Goal: Find specific page/section: Find specific page/section

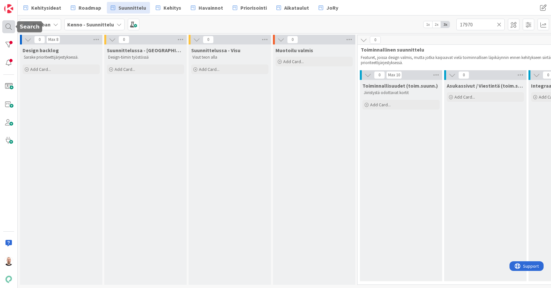
click at [7, 29] on div at bounding box center [8, 26] width 13 height 13
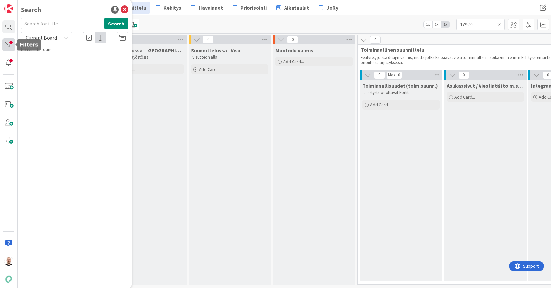
click at [8, 45] on div at bounding box center [8, 44] width 13 height 13
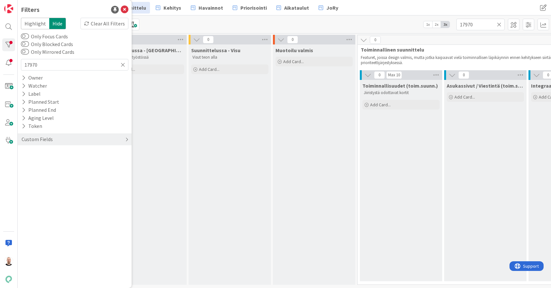
click at [48, 140] on div "Custom Fields" at bounding box center [37, 139] width 32 height 8
click at [51, 192] on button "Käyttöönottokriittisyys" at bounding box center [51, 193] width 61 height 8
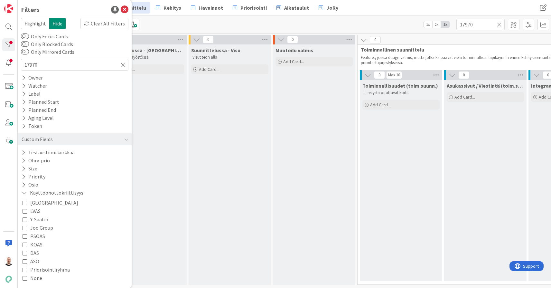
click at [37, 236] on span "PSOAS" at bounding box center [37, 236] width 15 height 8
click at [37, 244] on span "KOAS" at bounding box center [36, 244] width 12 height 8
click at [33, 253] on span "DAS" at bounding box center [34, 252] width 9 height 8
click at [37, 228] on span "Joo Group" at bounding box center [41, 227] width 23 height 8
click at [166, 205] on div "Suunnittelussa - Rautalangat Design-tiimin työstössä Add Card..." at bounding box center [145, 164] width 82 height 240
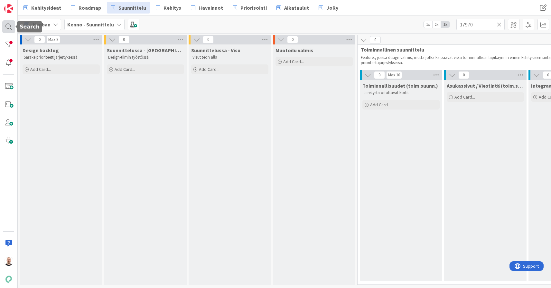
click at [7, 23] on div at bounding box center [8, 26] width 13 height 13
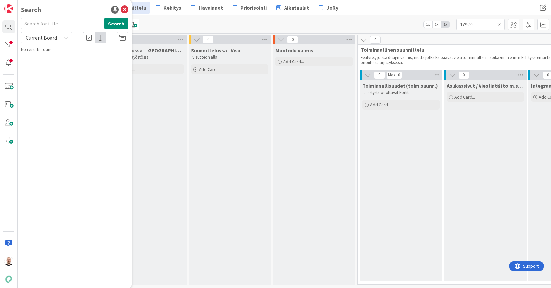
click at [55, 26] on input "text" at bounding box center [61, 24] width 80 height 12
type input "luottotappio"
click at [50, 41] on span "Current Board" at bounding box center [40, 37] width 33 height 9
click at [50, 60] on span "All Boards" at bounding box center [57, 65] width 67 height 10
click at [65, 38] on icon at bounding box center [66, 37] width 5 height 5
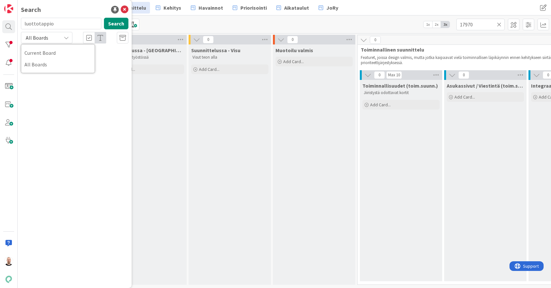
click at [65, 38] on icon at bounding box center [66, 37] width 5 height 5
click at [64, 23] on input "luottotappio" at bounding box center [61, 24] width 80 height 12
click at [115, 23] on button "Search" at bounding box center [116, 24] width 24 height 12
click at [67, 27] on input "luottotappio" at bounding box center [61, 24] width 80 height 12
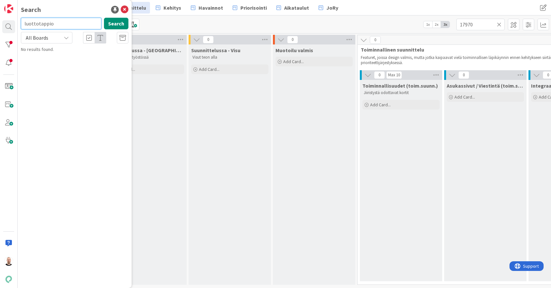
click at [67, 27] on input "luottotappio" at bounding box center [61, 24] width 80 height 12
type input "9307"
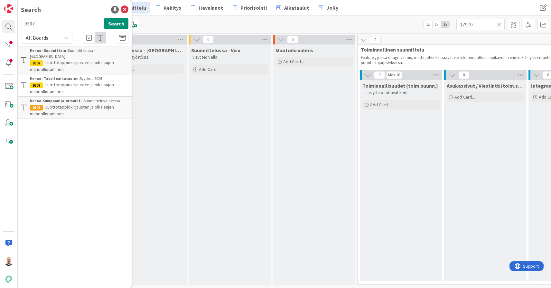
click at [81, 60] on span "Luottotappiokirjausten ja oikaisujen mahdollistaminen" at bounding box center [72, 66] width 84 height 13
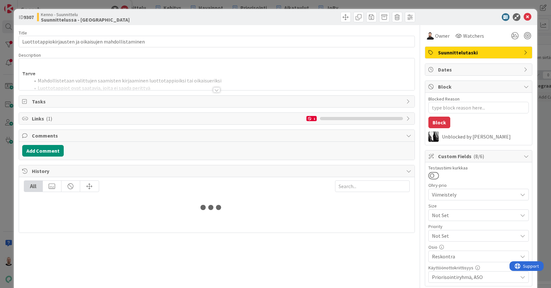
type textarea "x"
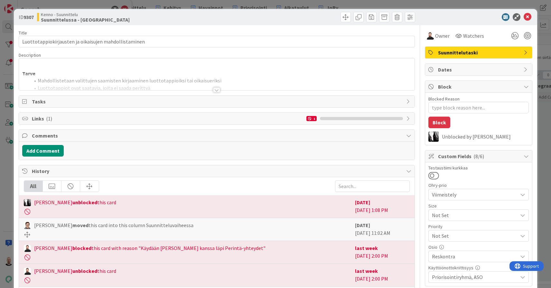
click at [218, 90] on div at bounding box center [216, 89] width 7 height 5
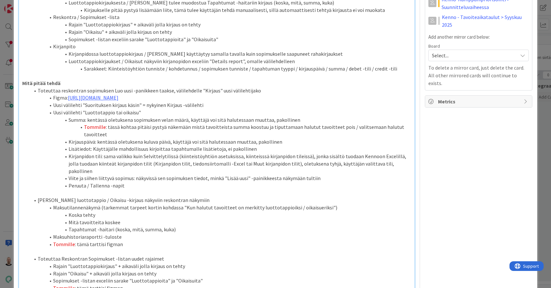
scroll to position [356, 0]
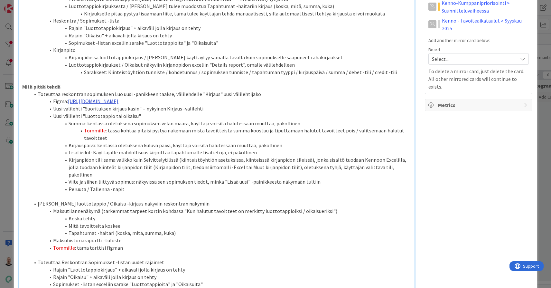
click at [118, 98] on link "[URL][DOMAIN_NAME]" at bounding box center [93, 101] width 51 height 6
click at [189, 86] on link "[URL][DOMAIN_NAME]" at bounding box center [179, 87] width 44 height 8
click at [314, 207] on li "Maksutilannenäkymä (tarkemmat tarpeet kortin kohdassa "Kun halutut tavoitteet o…" at bounding box center [220, 210] width 381 height 7
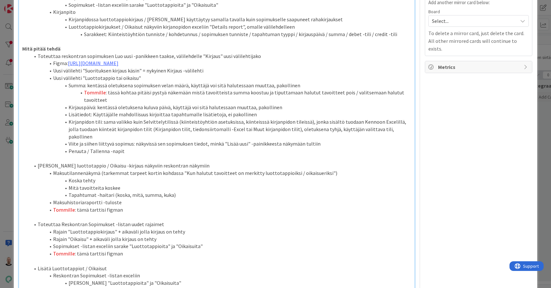
scroll to position [401, 0]
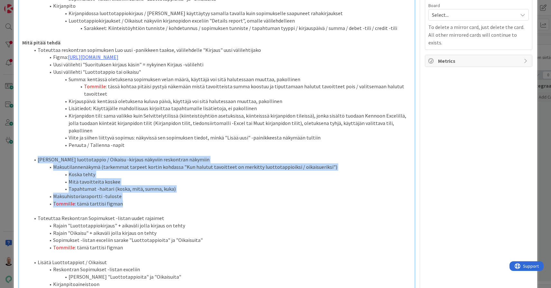
drag, startPoint x: 123, startPoint y: 157, endPoint x: 36, endPoint y: 112, distance: 98.3
click at [36, 156] on ol "[PERSON_NAME] luottotappio / Oikaisu -kirjaus näkyviin reskontran näkymiin Maks…" at bounding box center [216, 181] width 389 height 51
click at [124, 178] on li "Mitä tavoitteita koskee" at bounding box center [220, 181] width 381 height 7
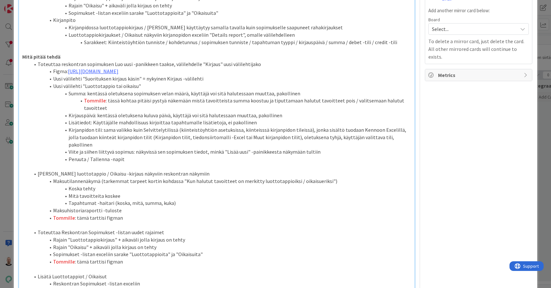
scroll to position [383, 0]
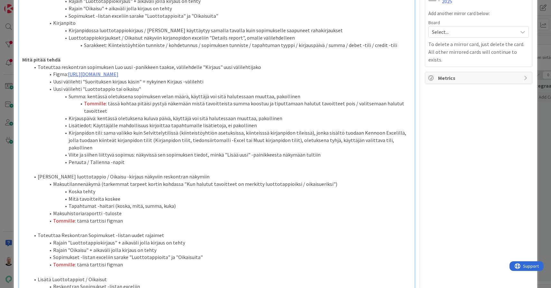
click at [343, 100] on li "Tommille : tässä kohtaa pitäisi pystyä näkemään mistä tavoitteista summa koostu…" at bounding box center [220, 107] width 381 height 14
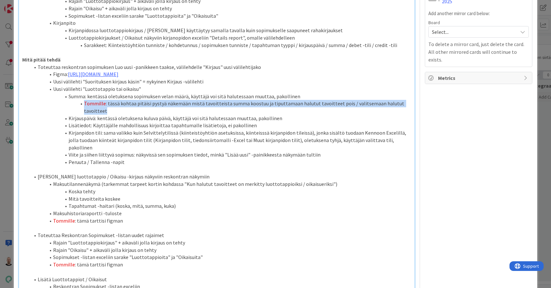
click at [343, 100] on li "Tommille : tässä kohtaa pitäisi pystyä näkemään mistä tavoitteista summa koostu…" at bounding box center [220, 107] width 381 height 14
click at [355, 100] on li "Tommille : tässä kohtaa pitäisi pystyä näkemään mistä tavoitteista summa koostu…" at bounding box center [220, 107] width 381 height 14
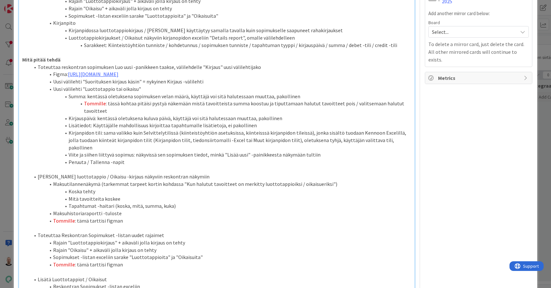
click at [356, 100] on li "Tommille : tässä kohtaa pitäisi pystyä näkemään mistä tavoitteista summa koostu…" at bounding box center [220, 107] width 381 height 14
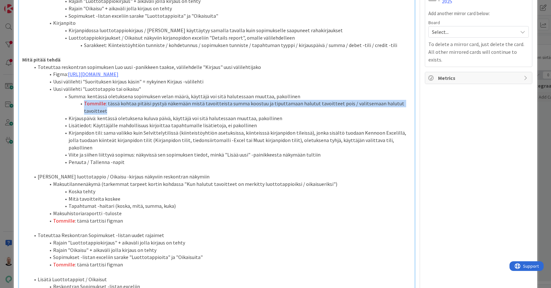
click at [356, 100] on li "Tommille : tässä kohtaa pitäisi pystyä näkemään mistä tavoitteista summa koostu…" at bounding box center [220, 107] width 381 height 14
click at [358, 100] on li "Tommille : tässä kohtaa pitäisi pystyä näkemään mistä tavoitteista summa koostu…" at bounding box center [220, 107] width 381 height 14
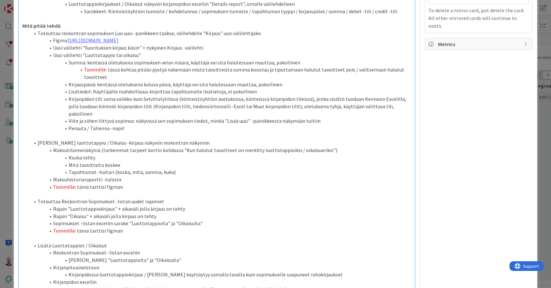
scroll to position [413, 0]
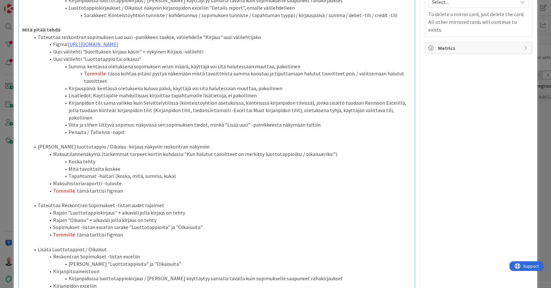
click at [101, 180] on li "Maksuhistoriaraportti -tuloste" at bounding box center [220, 183] width 381 height 7
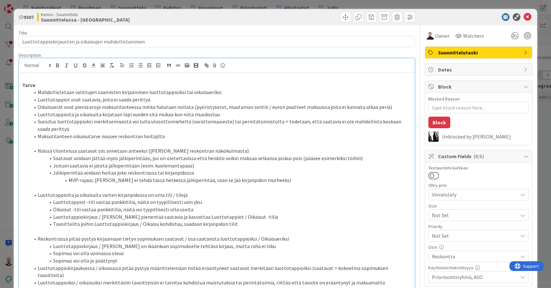
scroll to position [0, 0]
click at [239, 4] on div "ID 9307 Kenno - Suunnittelu Suunnittelussa - Rautalangat Title 53 / 128 Luottot…" at bounding box center [275, 144] width 551 height 288
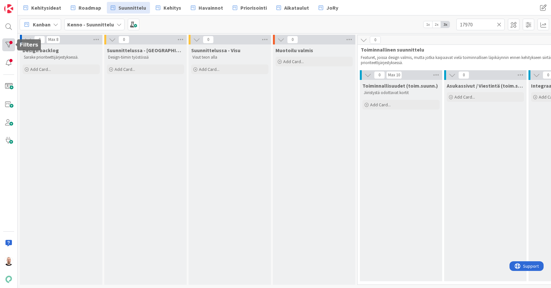
click at [8, 41] on div at bounding box center [8, 44] width 13 height 13
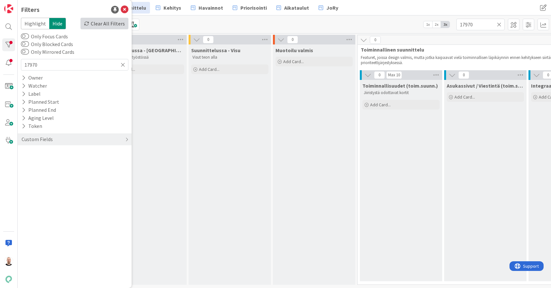
click at [112, 18] on div "Clear All Filters" at bounding box center [104, 24] width 48 height 12
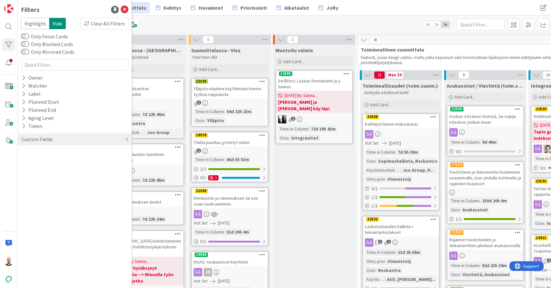
click at [31, 136] on div "Custom Fields" at bounding box center [37, 139] width 32 height 8
click at [46, 193] on button "Käyttöönottokriittisyys" at bounding box center [51, 193] width 61 height 8
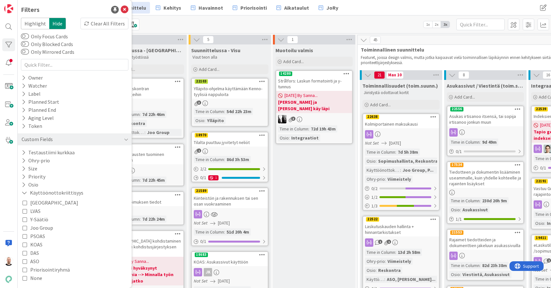
click at [34, 229] on span "Joo Group" at bounding box center [41, 227] width 23 height 8
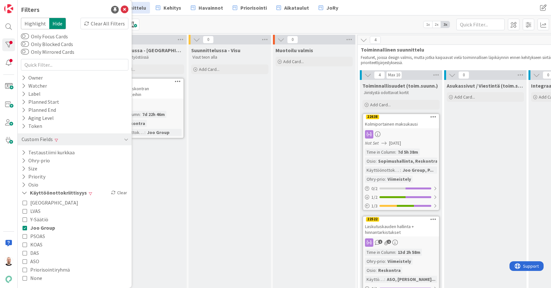
click at [138, 186] on div "Suunnittelussa - Rautalangat Design-tiimin työstössä Add Card... 22542 Lisäyksi…" at bounding box center [145, 262] width 82 height 437
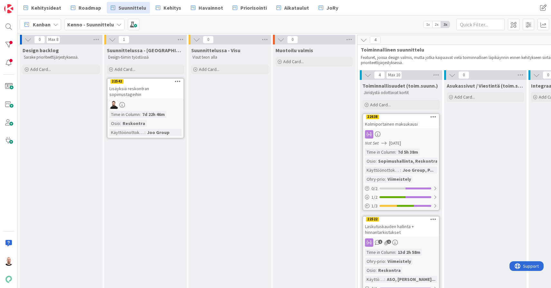
scroll to position [0, 2]
click at [144, 92] on div "Lisäyksiä reskontran sopimustageihin" at bounding box center [144, 91] width 76 height 14
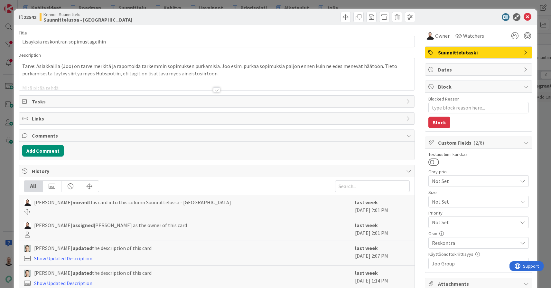
click at [217, 91] on div at bounding box center [216, 89] width 7 height 5
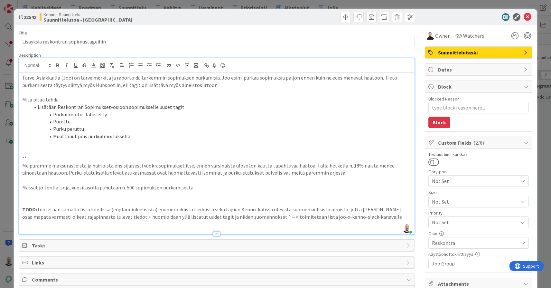
click at [196, 3] on div "ID 22542 Kenno - Suunnittelu Suunnittelussa - Rautalangat Title 36 / 128 Lisäyk…" at bounding box center [275, 144] width 551 height 288
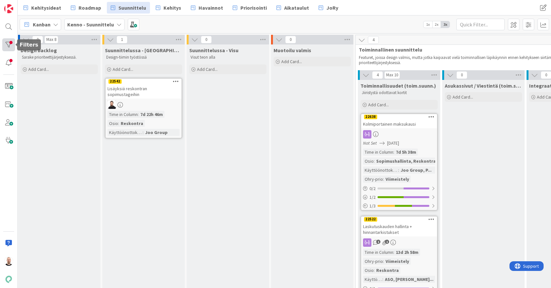
click at [9, 42] on div at bounding box center [8, 44] width 13 height 13
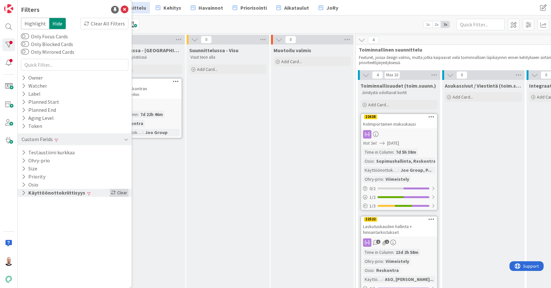
click at [118, 191] on div "Clear" at bounding box center [119, 193] width 19 height 8
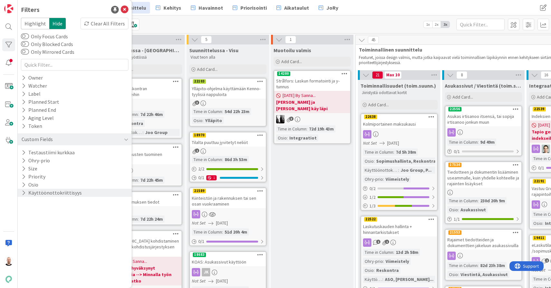
click at [58, 192] on button "Käyttöönottokriittisyys" at bounding box center [51, 193] width 61 height 8
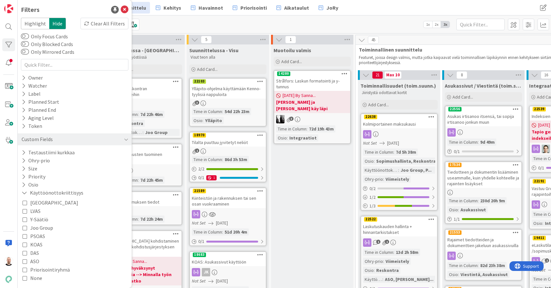
click at [36, 244] on span "KOAS" at bounding box center [36, 244] width 12 height 8
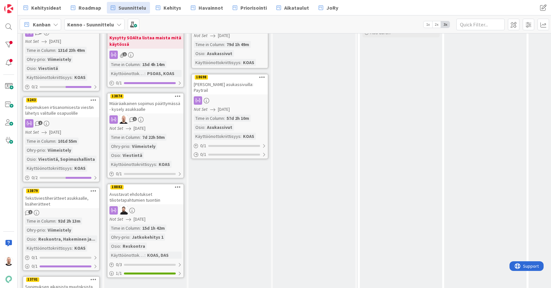
scroll to position [73, 0]
click at [140, 200] on div "Avustavat ehdotukset tiliotetapahtumien tuontiin" at bounding box center [145, 196] width 76 height 14
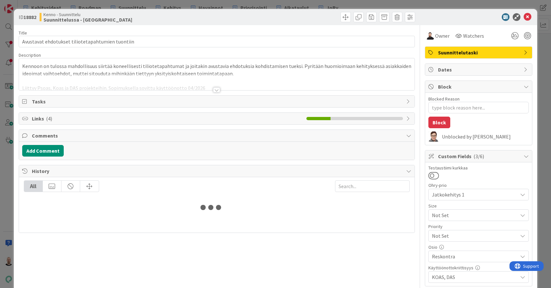
type textarea "x"
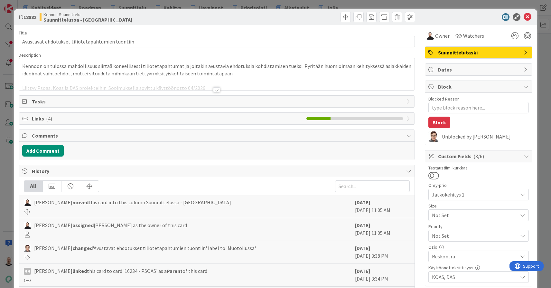
click at [214, 91] on div at bounding box center [216, 89] width 7 height 5
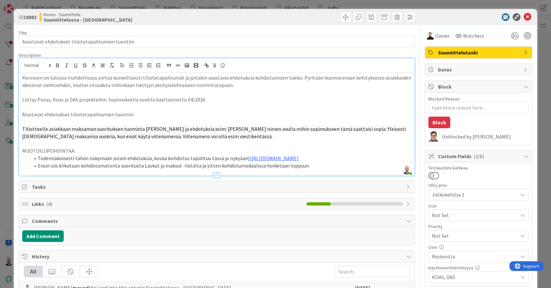
click at [262, 5] on div "ID 18882 Kenno - Suunnittelu Suunnittelussa - Rautalangat Title 48 / 128 Avusta…" at bounding box center [275, 144] width 551 height 288
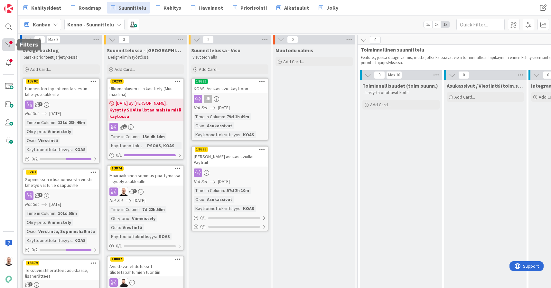
click at [9, 45] on div at bounding box center [8, 44] width 13 height 13
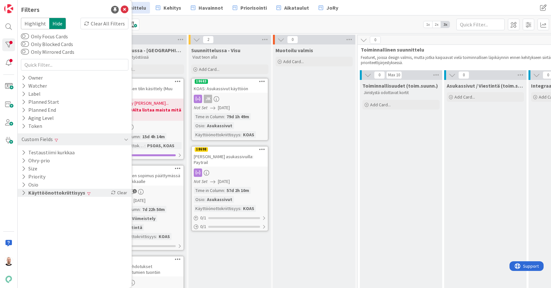
click at [27, 194] on button "Käyttöönottokriittisyys" at bounding box center [53, 193] width 65 height 8
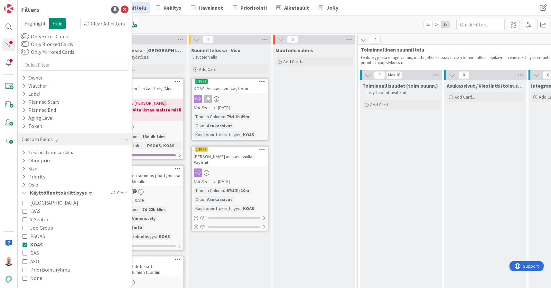
click at [24, 244] on icon at bounding box center [25, 244] width 5 height 5
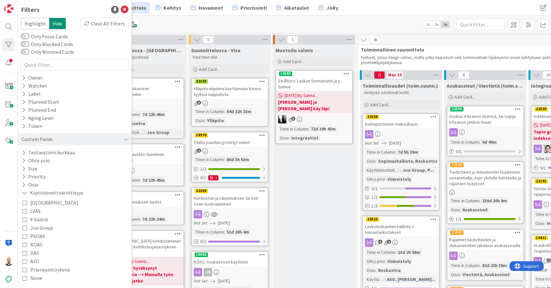
click at [27, 252] on icon at bounding box center [25, 252] width 5 height 5
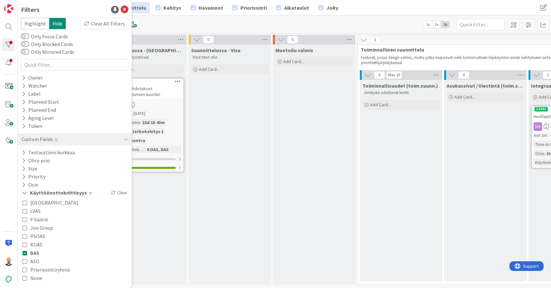
click at [25, 237] on icon at bounding box center [25, 236] width 5 height 5
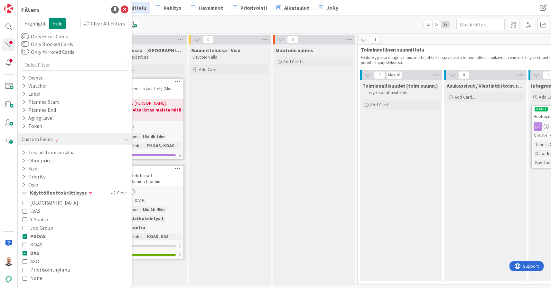
click at [191, 223] on div "Suunnittelussa - Visu Visut teon alla Add Card..." at bounding box center [230, 164] width 82 height 240
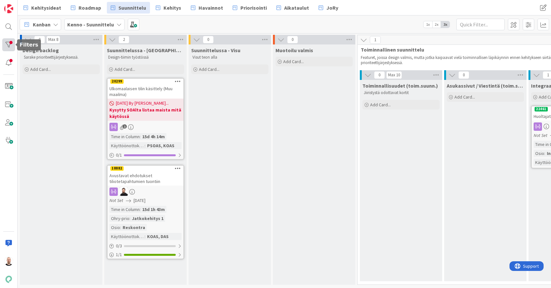
click at [9, 40] on div at bounding box center [8, 44] width 13 height 13
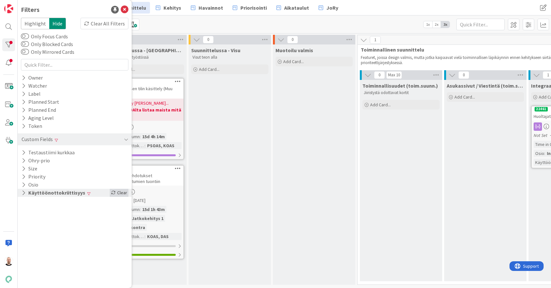
click at [120, 190] on div "Clear" at bounding box center [119, 193] width 19 height 8
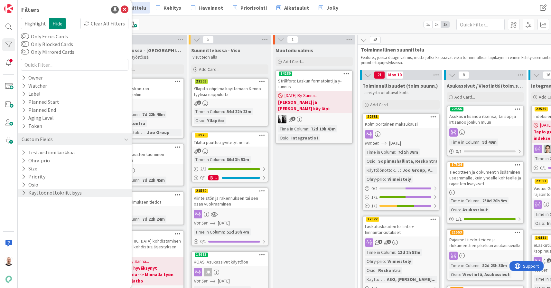
click at [241, 21] on div "Kanban Kenno - Suunnittelu 1x 2x 3x" at bounding box center [284, 24] width 533 height 18
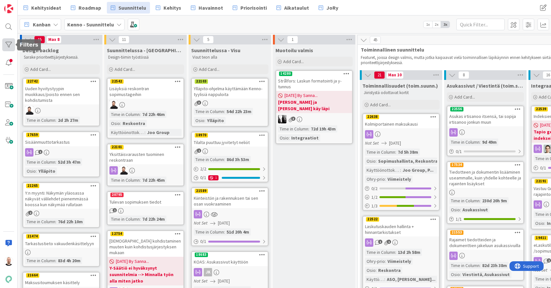
click at [9, 41] on div at bounding box center [8, 44] width 13 height 13
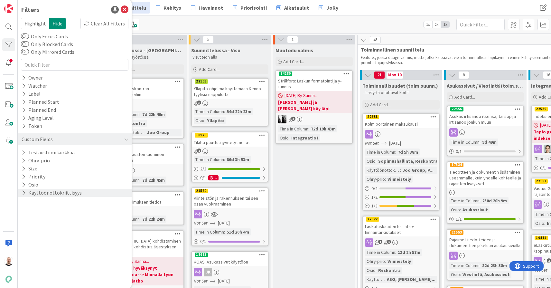
click at [62, 195] on button "Käyttöönottokriittisyys" at bounding box center [51, 193] width 61 height 8
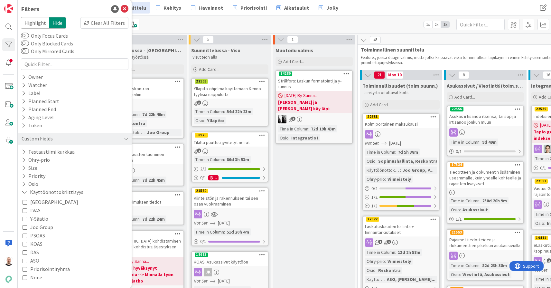
click at [40, 235] on span "PSOAS" at bounding box center [37, 235] width 15 height 8
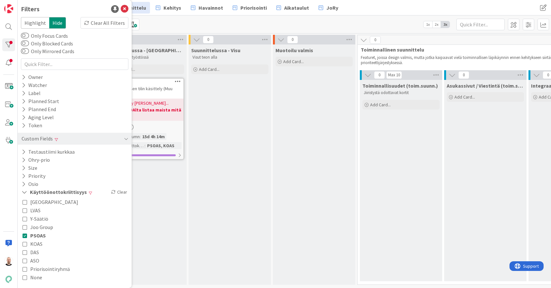
click at [38, 241] on span "KOAS" at bounding box center [36, 243] width 12 height 8
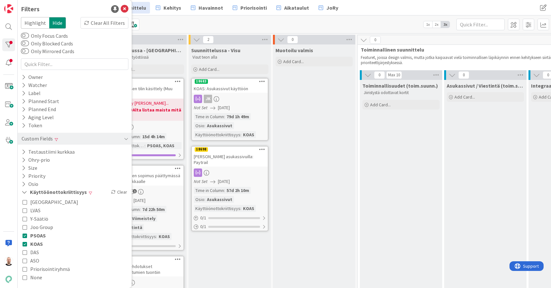
click at [38, 250] on span "DAS" at bounding box center [34, 252] width 9 height 8
click at [181, 27] on div "Kanban Kenno - Suunnittelu 1x 2x 3x" at bounding box center [284, 24] width 533 height 18
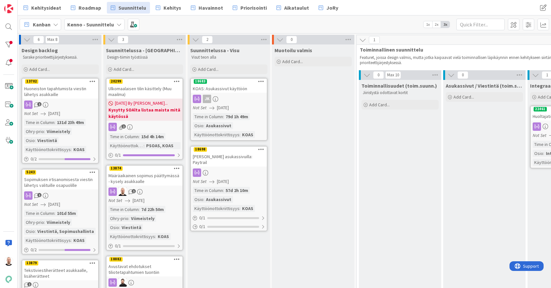
scroll to position [0, 1]
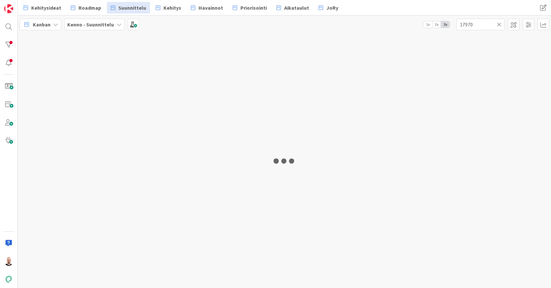
type input "17970"
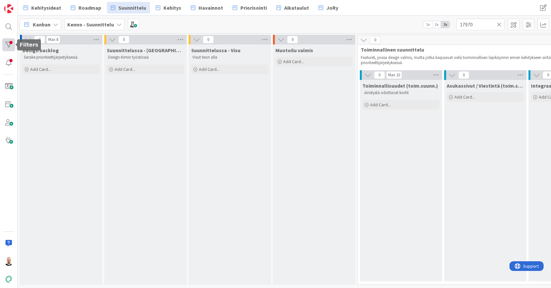
click at [10, 44] on div at bounding box center [8, 44] width 13 height 13
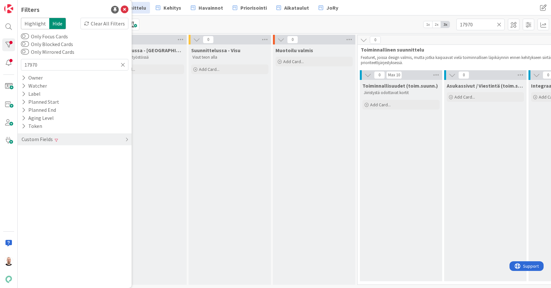
click at [108, 17] on div "Filters Highlight Hide Clear All Filters Only Focus Cards Only Blocked Cards On…" at bounding box center [75, 144] width 114 height 288
click at [107, 22] on div "Clear All Filters" at bounding box center [104, 24] width 48 height 12
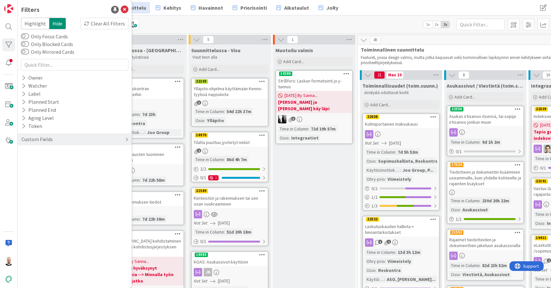
click at [49, 143] on div "Custom Fields" at bounding box center [37, 139] width 32 height 8
click at [46, 193] on button "Käyttöönottokriittisyys" at bounding box center [51, 193] width 61 height 8
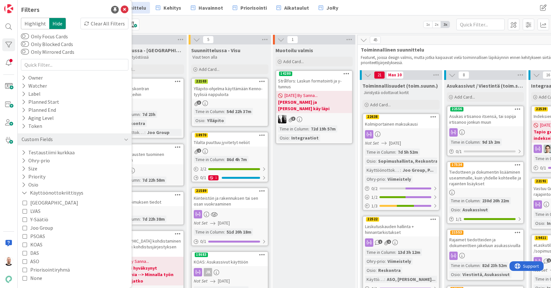
click at [37, 227] on span "Joo Group" at bounding box center [41, 227] width 23 height 8
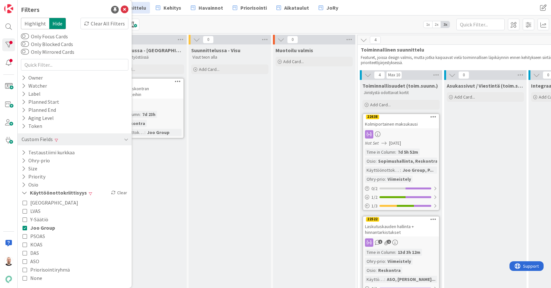
click at [37, 242] on span "KOAS" at bounding box center [36, 244] width 12 height 8
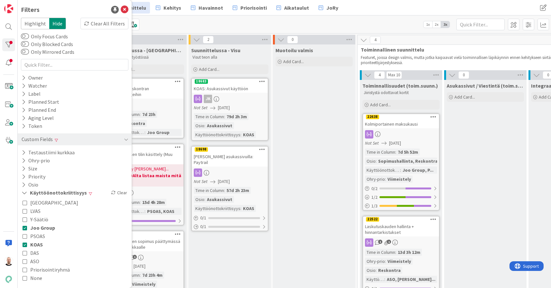
click at [37, 236] on span "PSOAS" at bounding box center [37, 236] width 15 height 8
